Goal: Find specific page/section: Find specific page/section

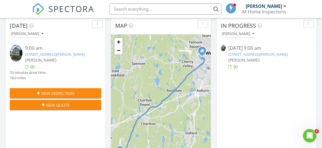
scroll to position [60, 0]
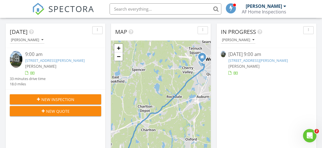
click at [22, 58] on div at bounding box center [17, 60] width 15 height 18
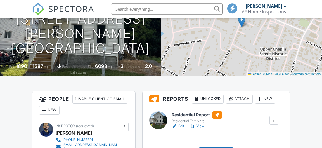
scroll to position [91, 0]
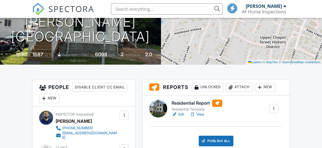
click at [201, 114] on link "View" at bounding box center [197, 114] width 15 height 6
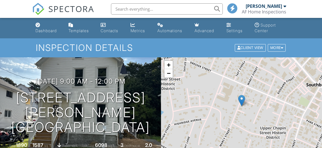
drag, startPoint x: 0, startPoint y: 0, endPoint x: 205, endPoint y: 113, distance: 234.4
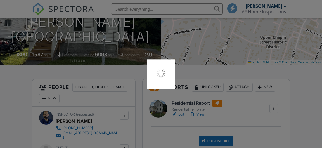
scroll to position [91, 0]
